Goal: Communication & Community: Answer question/provide support

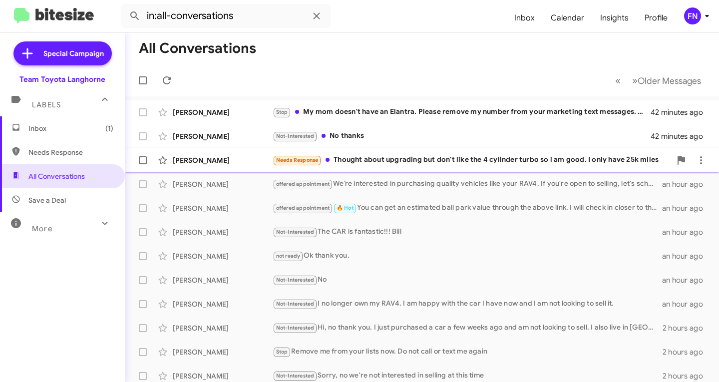
click at [186, 156] on div "[PERSON_NAME]" at bounding box center [223, 160] width 100 height 10
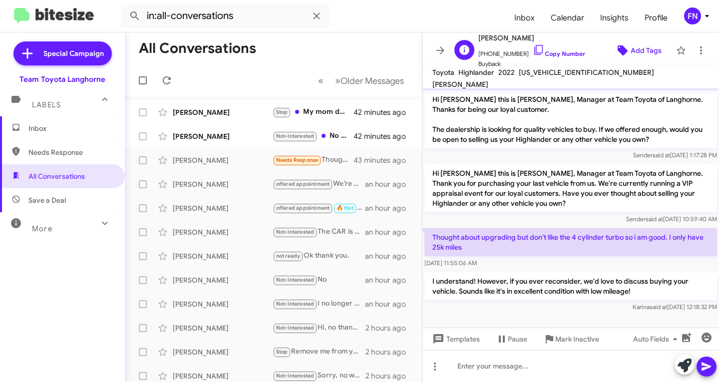
click at [639, 58] on span "Add Tags" at bounding box center [646, 50] width 31 height 18
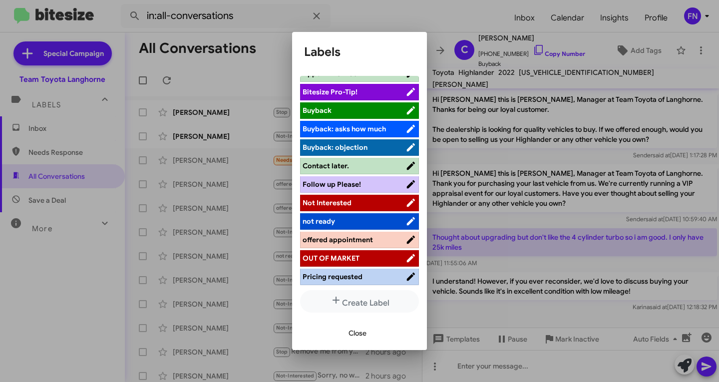
scroll to position [141, 0]
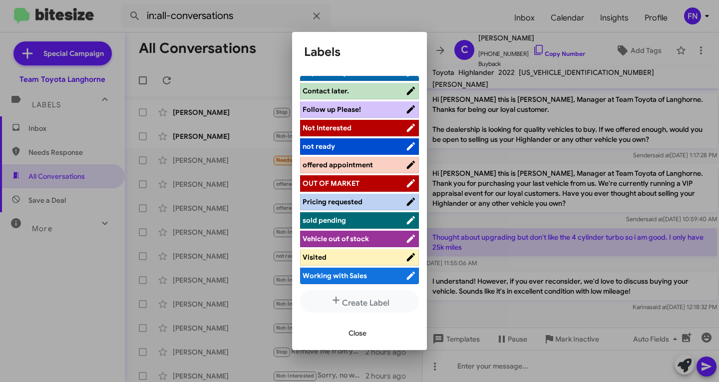
click at [352, 134] on li "Not Interested" at bounding box center [359, 128] width 119 height 16
click at [353, 126] on span "Not Interested" at bounding box center [354, 128] width 103 height 10
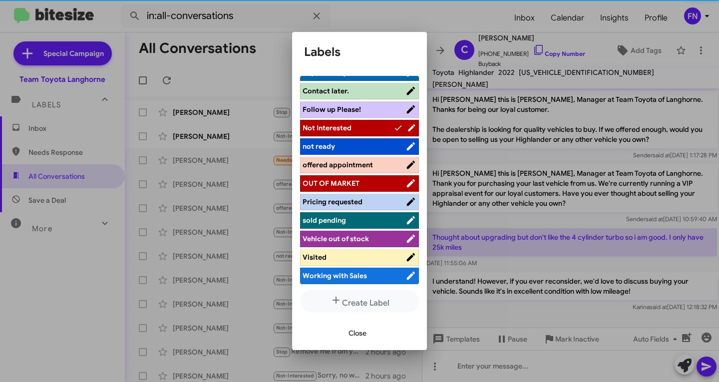
click at [363, 332] on span "Close" at bounding box center [358, 333] width 18 height 18
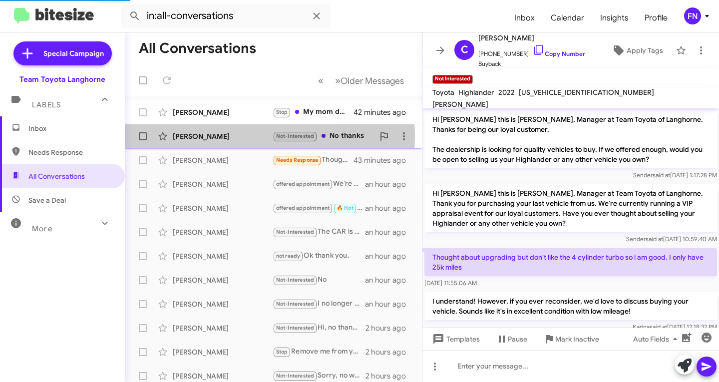
click at [187, 136] on div "[PERSON_NAME]" at bounding box center [223, 136] width 100 height 10
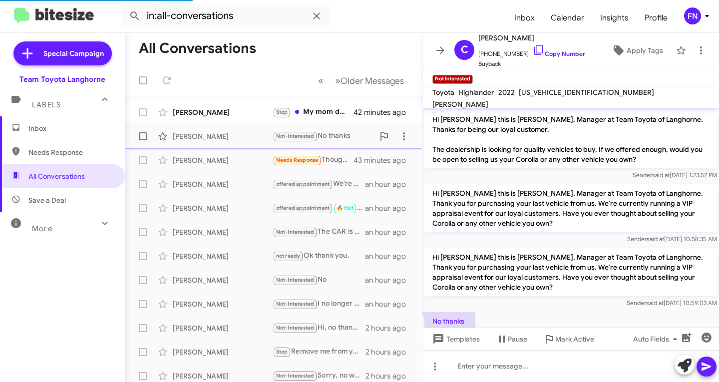
scroll to position [47, 0]
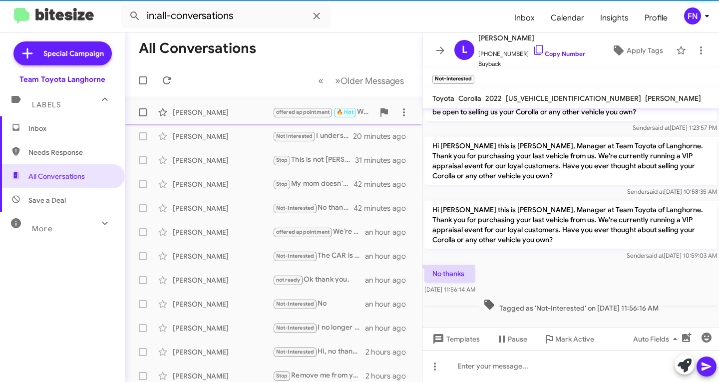
click at [246, 116] on div "[PERSON_NAME]" at bounding box center [223, 112] width 100 height 10
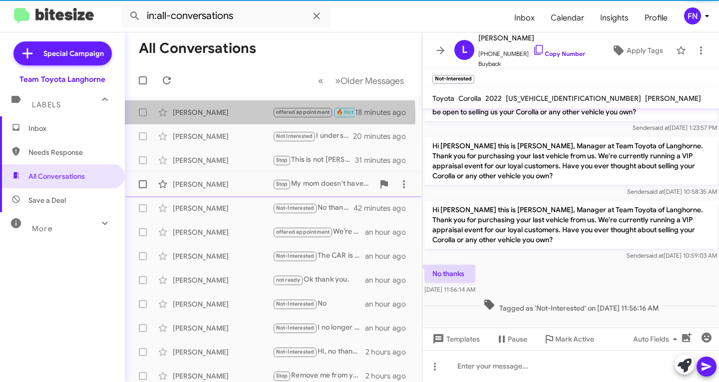
scroll to position [365, 0]
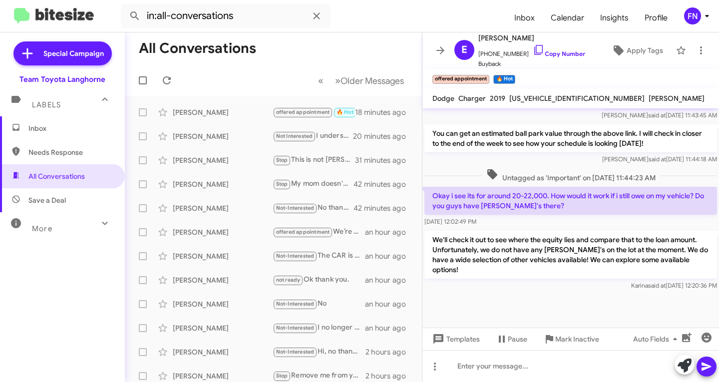
click at [82, 137] on span "Inbox" at bounding box center [62, 128] width 125 height 24
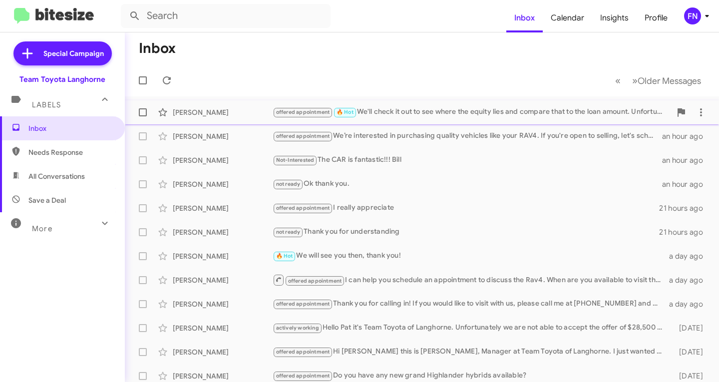
click at [231, 103] on div "[PERSON_NAME] offered appointment 🔥 Hot We'll check it out to see where the equ…" at bounding box center [422, 112] width 578 height 20
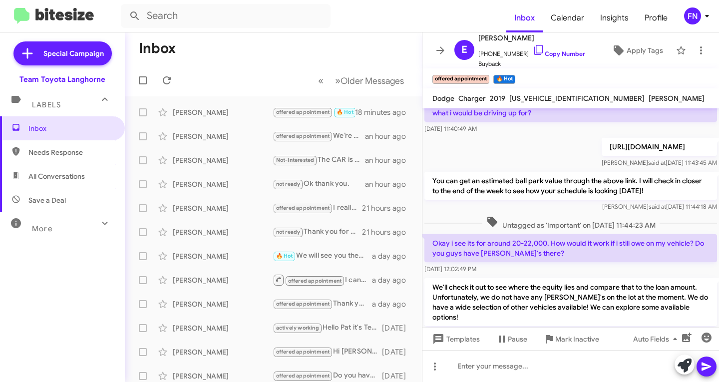
scroll to position [365, 0]
